Goal: Navigation & Orientation: Find specific page/section

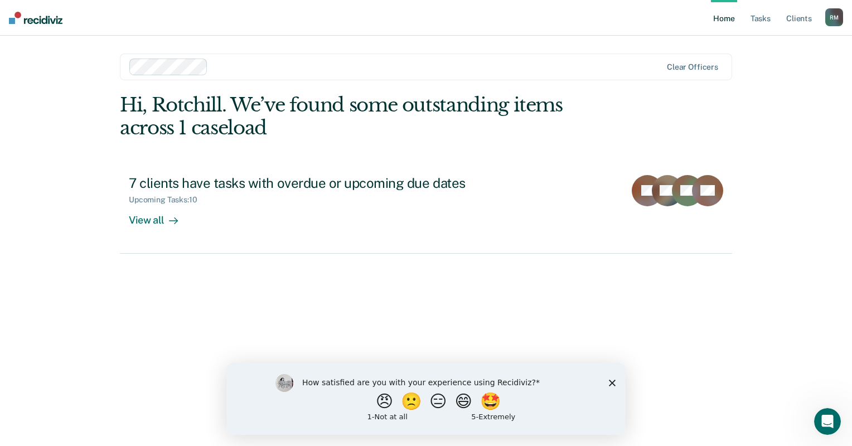
click at [615, 382] on icon "Close survey" at bounding box center [612, 382] width 7 height 7
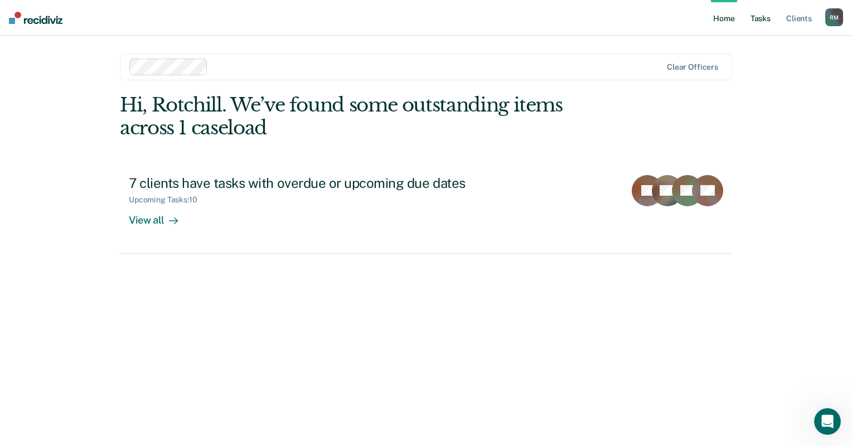
click at [759, 20] on link "Tasks" at bounding box center [760, 18] width 25 height 36
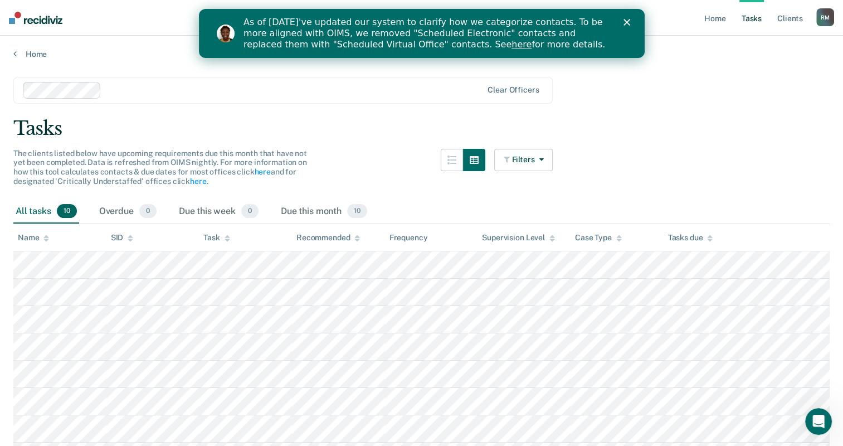
click at [707, 65] on main "Clear officers Tasks The clients listed below have upcoming requirements due th…" at bounding box center [421, 312] width 843 height 507
click at [787, 22] on link "Client s" at bounding box center [790, 18] width 30 height 36
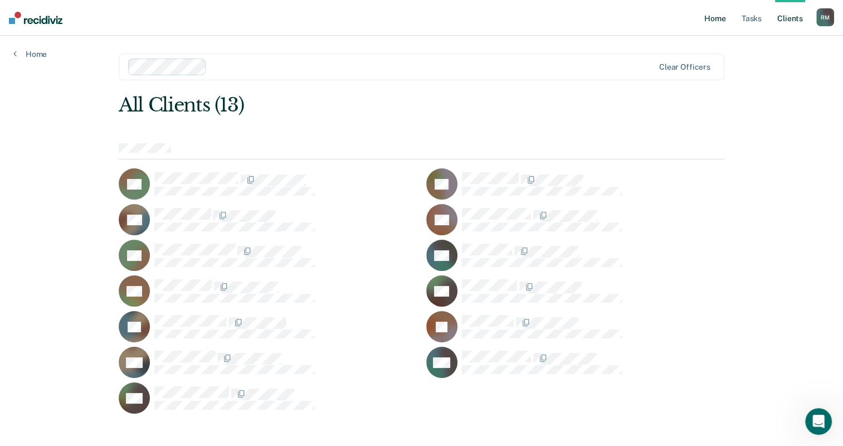
click at [724, 22] on link "Home" at bounding box center [715, 18] width 26 height 36
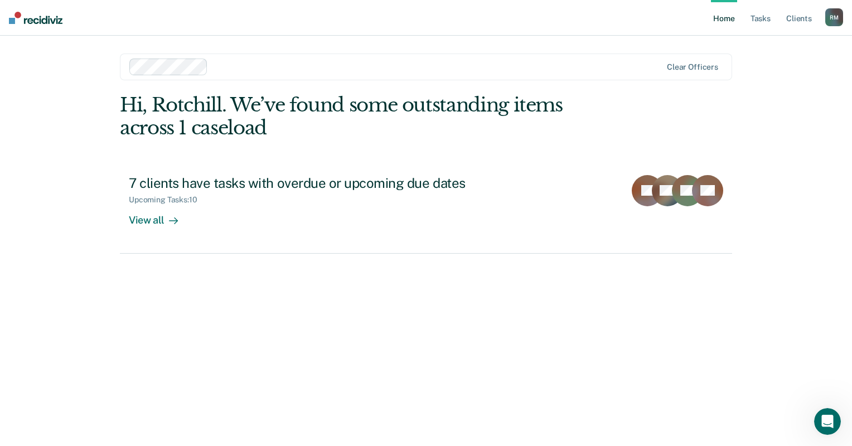
click at [13, 17] on img at bounding box center [36, 18] width 54 height 12
click at [801, 20] on link "Client s" at bounding box center [799, 18] width 30 height 36
